Goal: Task Accomplishment & Management: Manage account settings

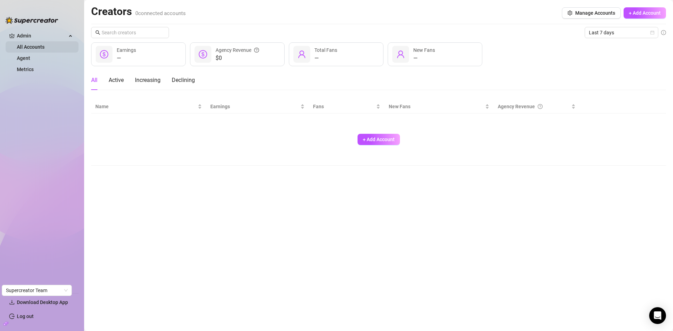
click at [44, 48] on link "All Accounts" at bounding box center [31, 47] width 28 height 6
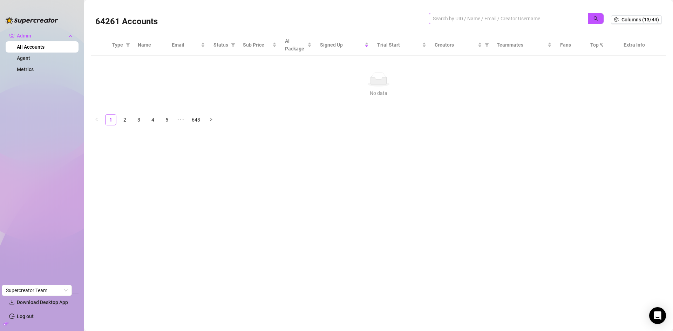
click at [459, 14] on span at bounding box center [507, 18] width 159 height 11
click at [459, 16] on input "search" at bounding box center [505, 19] width 145 height 8
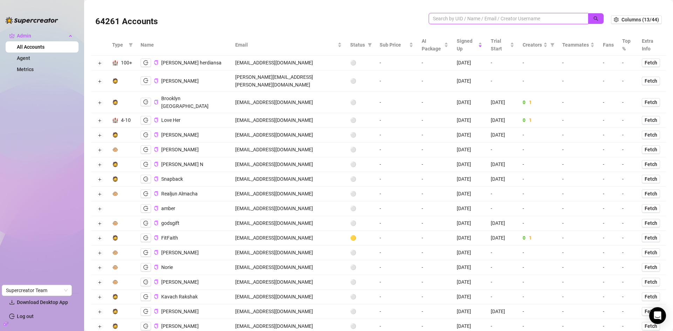
click at [458, 20] on input "search" at bounding box center [505, 19] width 145 height 8
paste input "[EMAIL_ADDRESS][DOMAIN_NAME]"
click at [587, 18] on button "button" at bounding box center [595, 18] width 16 height 11
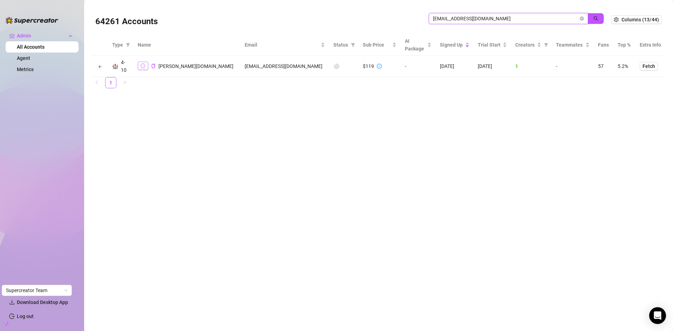
type input "akeragencymain@gmail.com"
click at [140, 62] on button "button" at bounding box center [143, 66] width 11 height 8
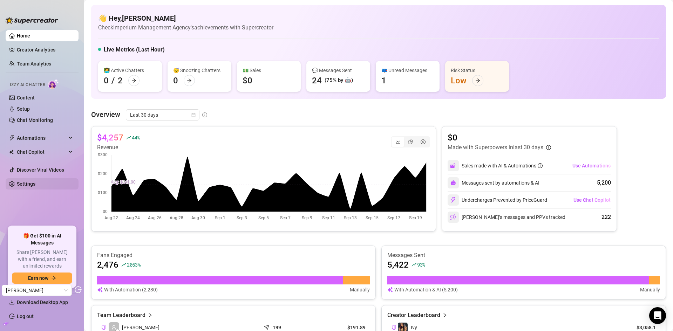
click at [31, 184] on link "Settings" at bounding box center [26, 184] width 19 height 6
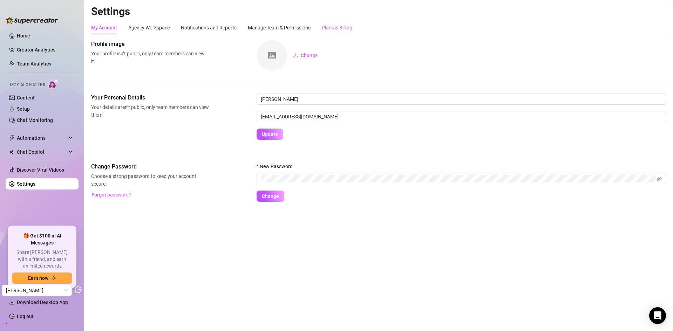
click at [346, 33] on div "Plans & Billing" at bounding box center [337, 27] width 30 height 13
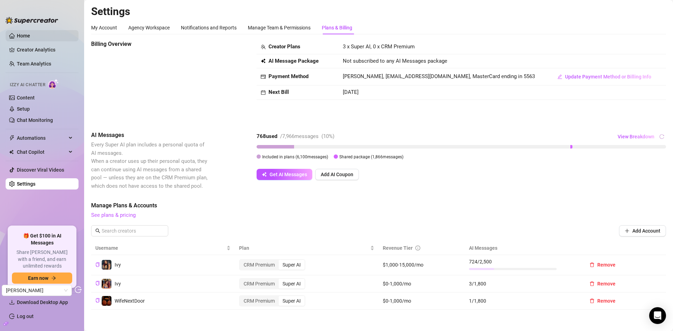
click at [30, 34] on link "Home" at bounding box center [23, 36] width 13 height 6
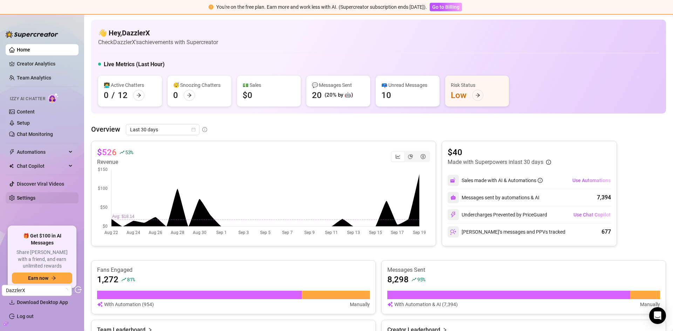
click at [31, 195] on link "Settings" at bounding box center [26, 198] width 19 height 6
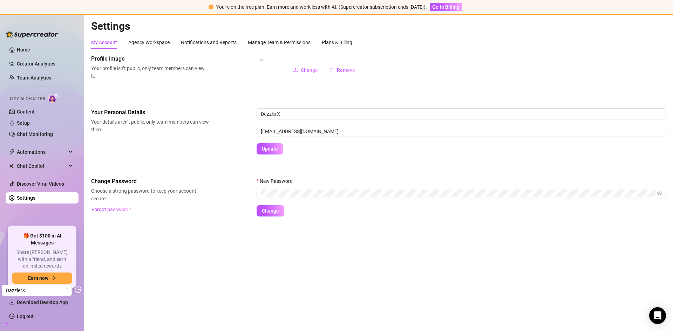
click at [329, 50] on div "My Account Agency Workspace Notifications and Reports Manage Team & Permissions…" at bounding box center [378, 126] width 574 height 181
click at [330, 43] on div "Plans & Billing" at bounding box center [337, 43] width 30 height 8
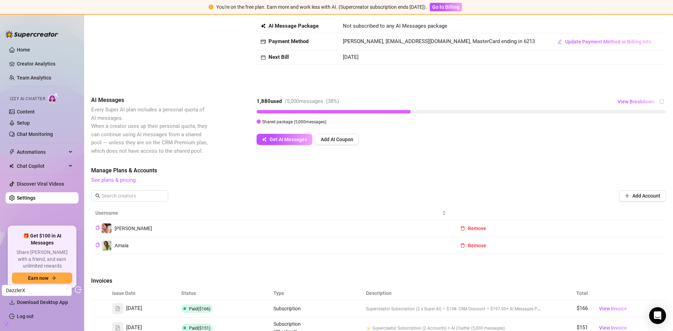
scroll to position [145, 0]
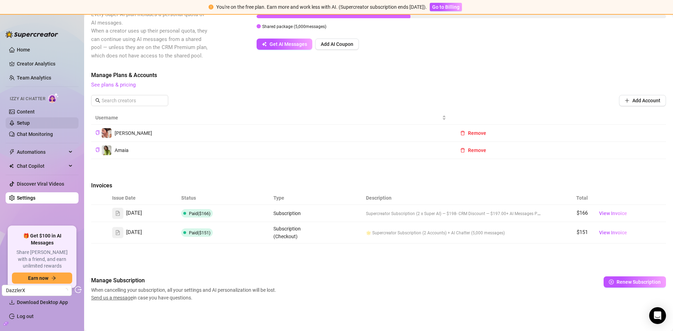
click at [30, 120] on link "Setup" at bounding box center [23, 123] width 13 height 6
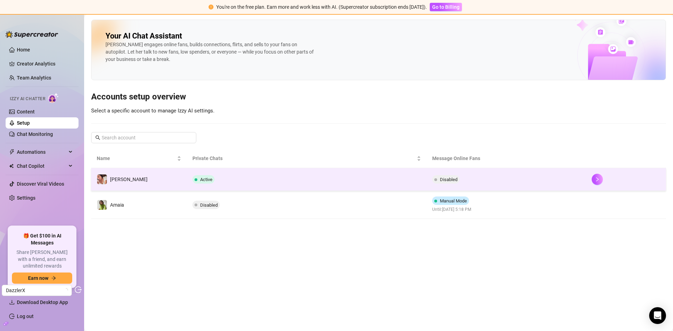
click at [284, 180] on td "Active" at bounding box center [306, 179] width 239 height 23
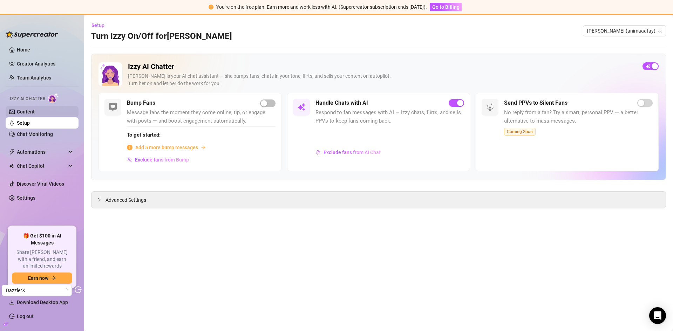
click at [29, 109] on link "Content" at bounding box center [26, 112] width 18 height 6
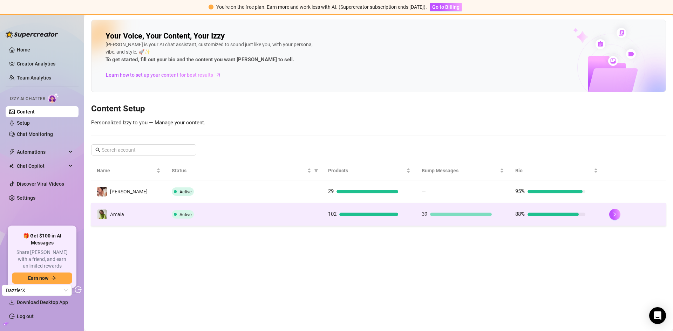
click at [253, 205] on td "Active" at bounding box center [244, 214] width 156 height 23
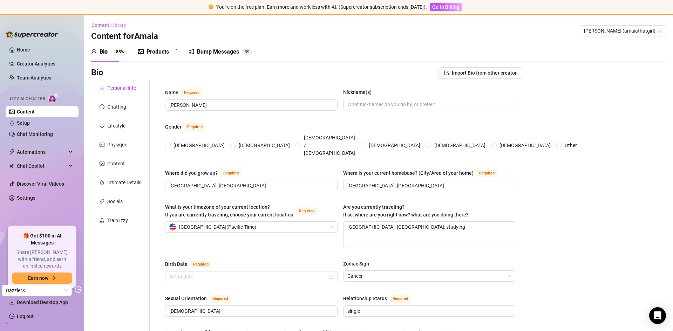
radio input "true"
type input "June 24th, 2006"
click at [163, 47] on div "Products 7 6" at bounding box center [160, 52] width 44 height 20
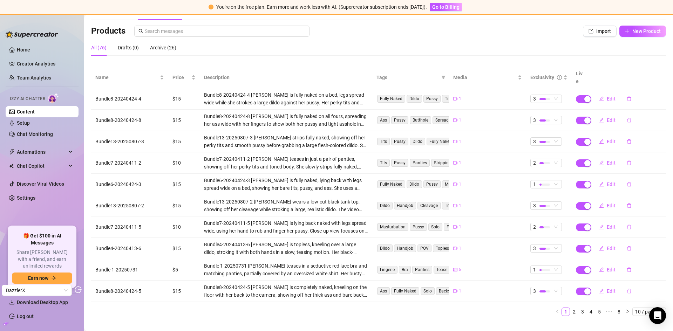
scroll to position [46, 0]
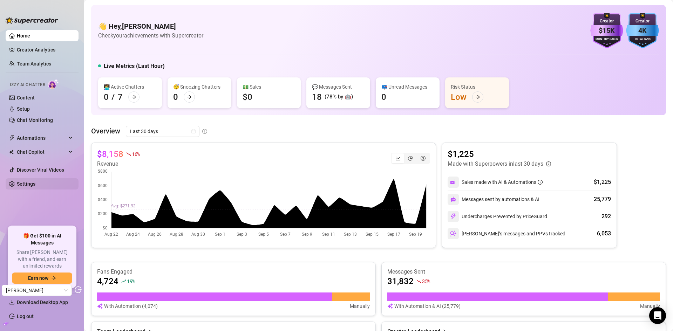
click at [25, 187] on link "Settings" at bounding box center [26, 184] width 19 height 6
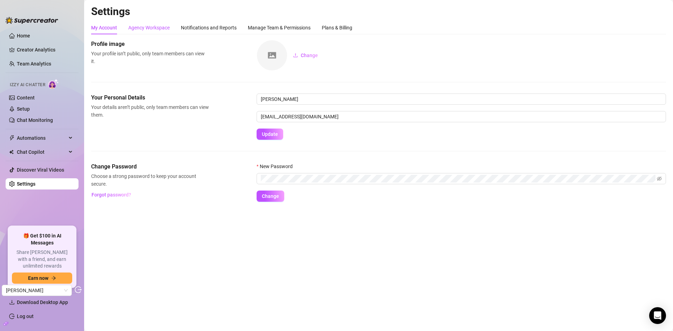
click at [147, 29] on div "Agency Workspace" at bounding box center [148, 28] width 41 height 8
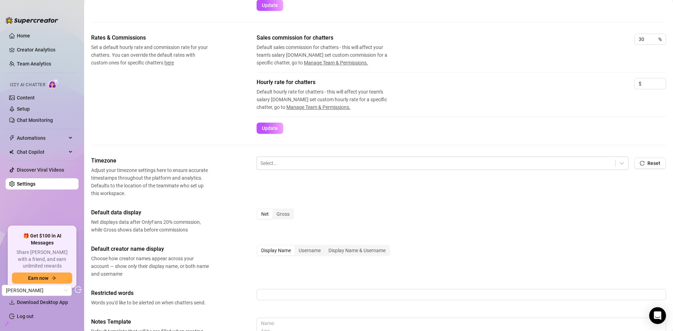
scroll to position [91, 0]
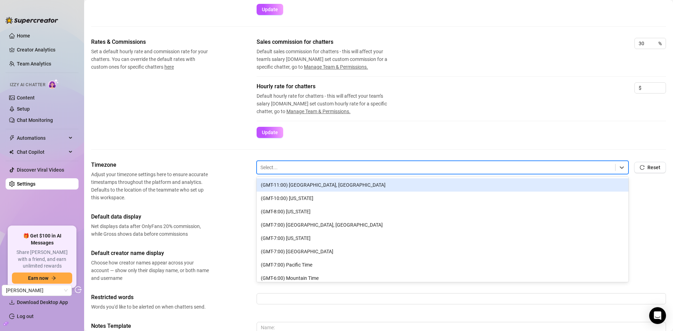
click at [291, 166] on div at bounding box center [435, 167] width 351 height 9
click at [369, 141] on div "Rates & Commissions Set a default hourly rate and commission rate for your chat…" at bounding box center [378, 99] width 574 height 123
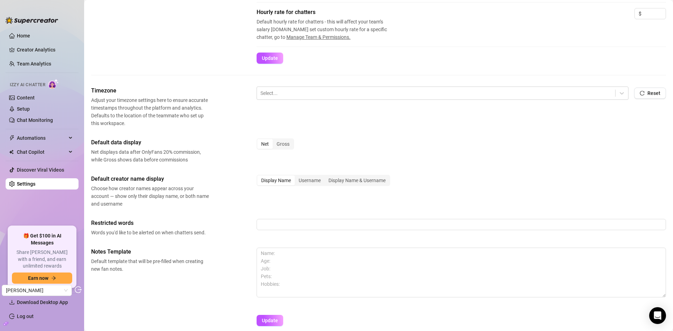
scroll to position [175, 0]
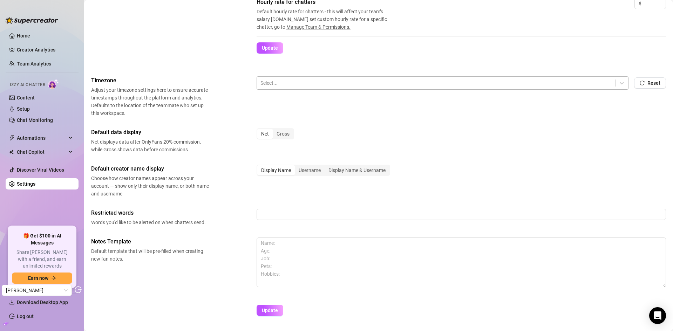
click at [319, 87] on div at bounding box center [435, 82] width 351 height 9
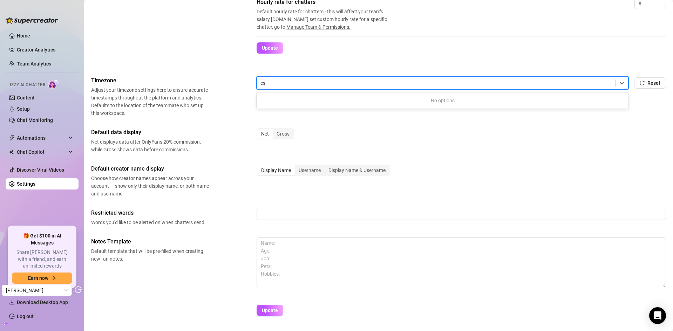
scroll to position [0, 0]
type input "cst"
click at [619, 82] on icon at bounding box center [621, 83] width 4 height 2
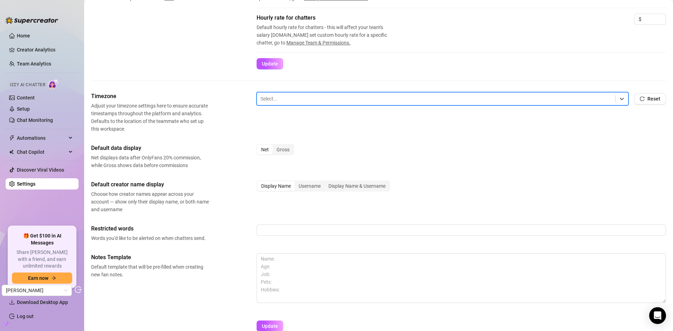
scroll to position [126, 0]
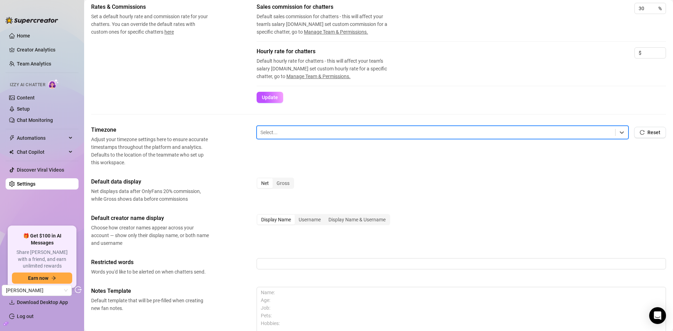
click at [269, 136] on div at bounding box center [435, 132] width 351 height 9
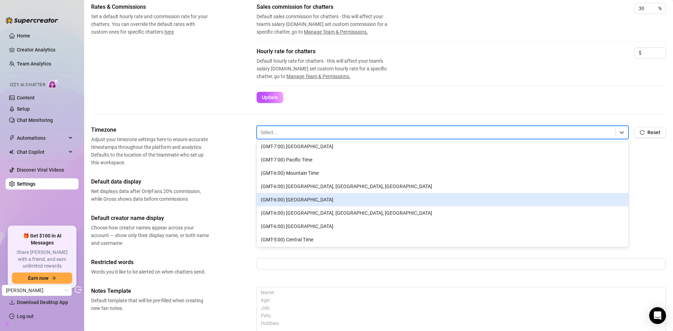
scroll to position [105, 0]
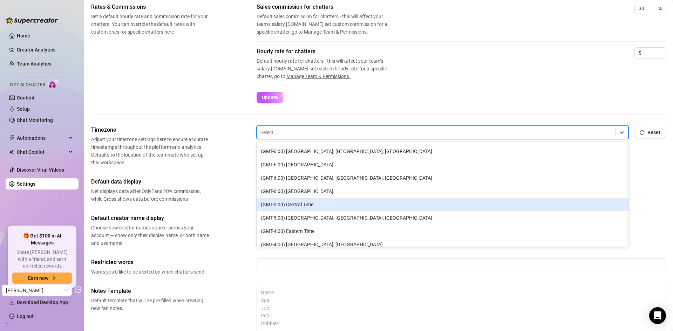
click at [316, 200] on div "(GMT-5:00) Central Time" at bounding box center [442, 204] width 372 height 13
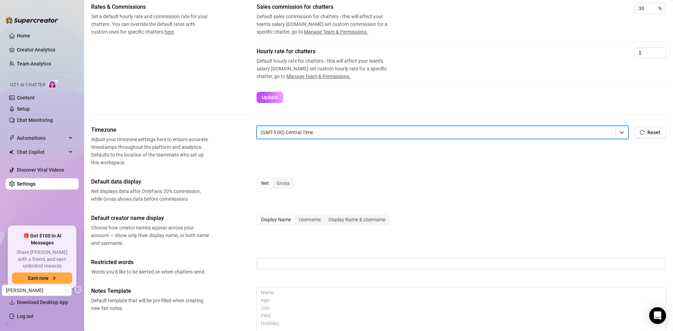
click at [233, 130] on div "Timezone Adjust your timezone settings here to ensure accurate timestamps throu…" at bounding box center [378, 146] width 574 height 41
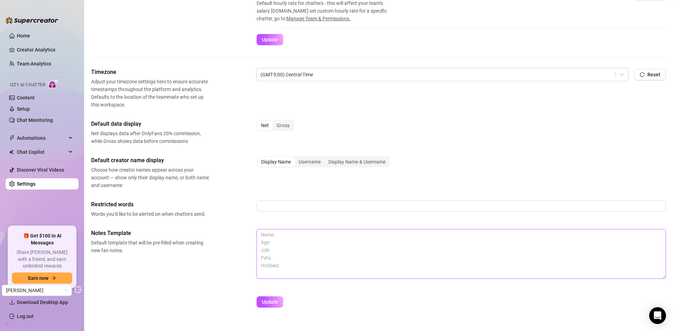
scroll to position [196, 0]
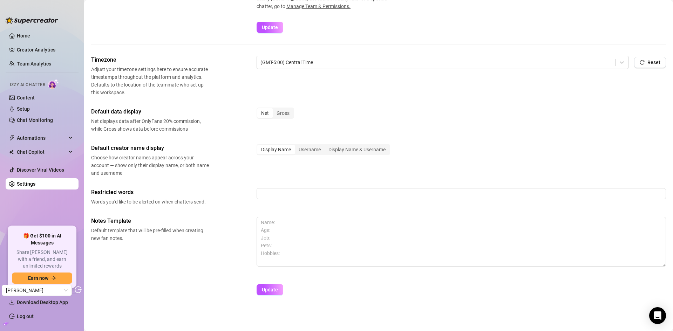
drag, startPoint x: 271, startPoint y: 288, endPoint x: 280, endPoint y: 205, distance: 83.1
click at [271, 288] on span "Update" at bounding box center [270, 290] width 16 height 6
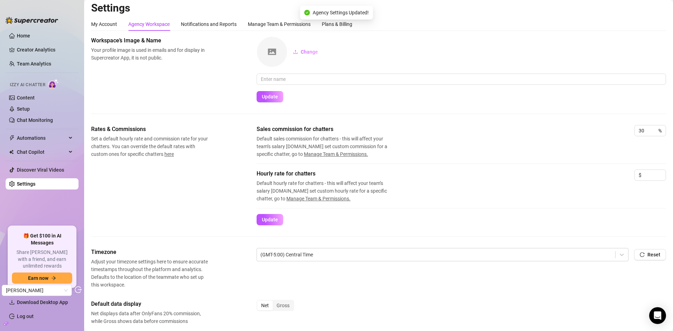
scroll to position [0, 0]
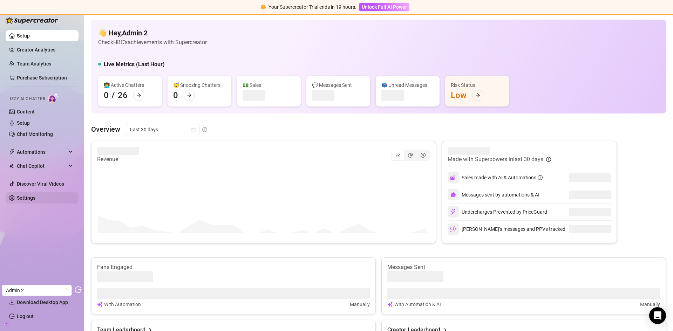
click at [33, 196] on link "Settings" at bounding box center [26, 198] width 19 height 6
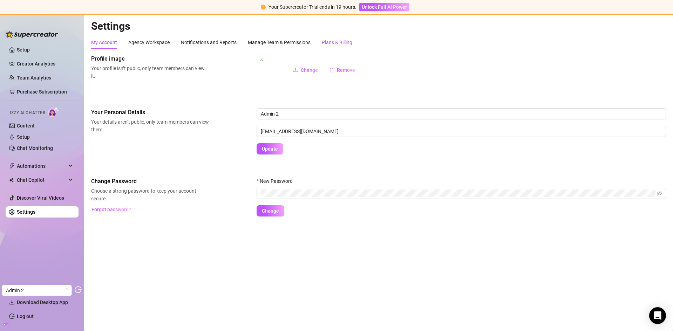
click at [331, 40] on div "Plans & Billing" at bounding box center [337, 43] width 30 height 8
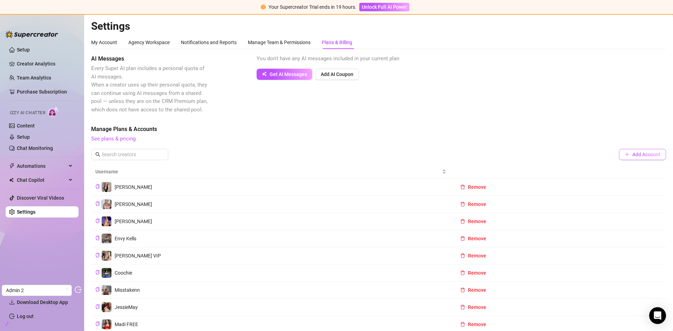
click at [624, 152] on icon "plus" at bounding box center [626, 154] width 5 height 5
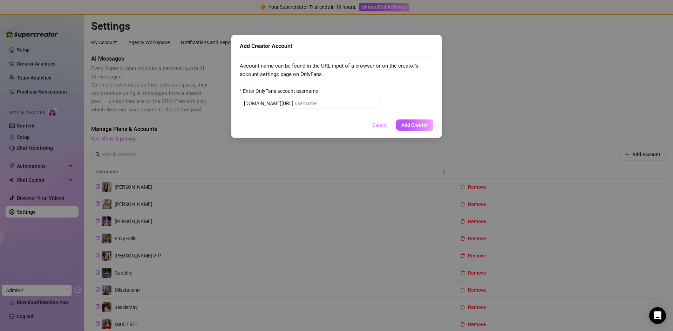
click at [378, 125] on span "Cancel" at bounding box center [379, 125] width 15 height 6
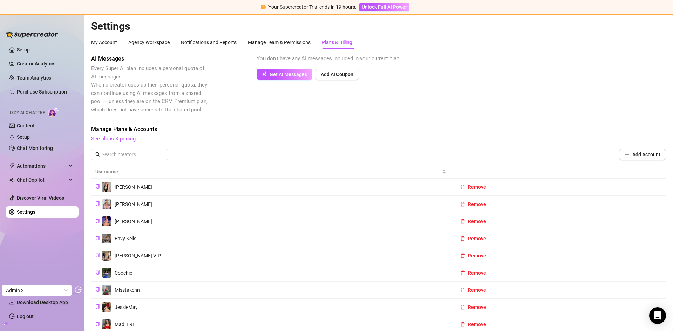
scroll to position [68, 0]
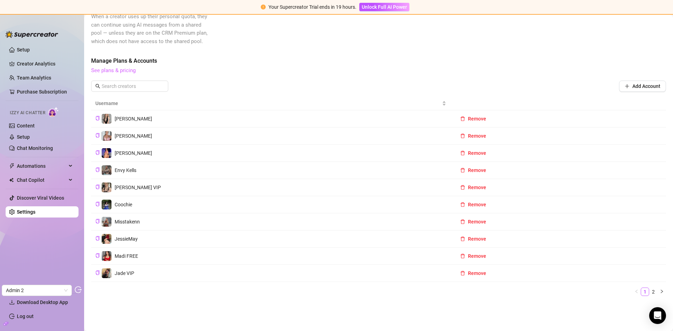
click at [122, 70] on link "See plans & pricing" at bounding box center [113, 70] width 44 height 6
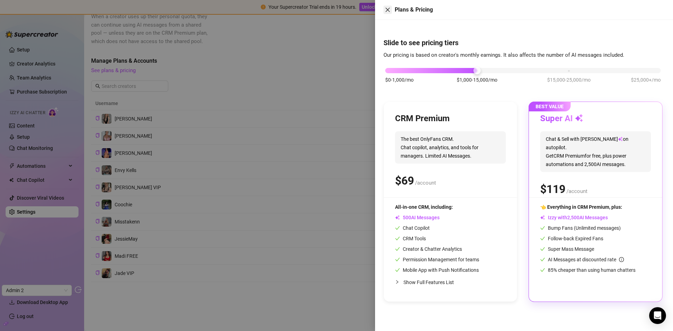
click at [388, 6] on button "Close" at bounding box center [387, 10] width 8 height 8
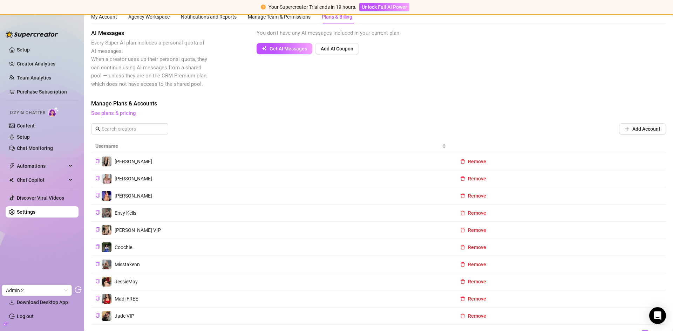
scroll to position [0, 0]
